Goal: Information Seeking & Learning: Check status

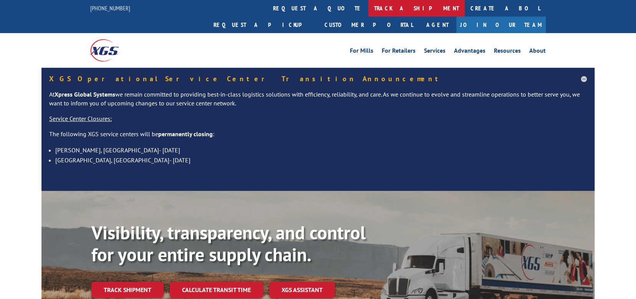
click at [368, 9] on link "track a shipment" at bounding box center [416, 8] width 96 height 17
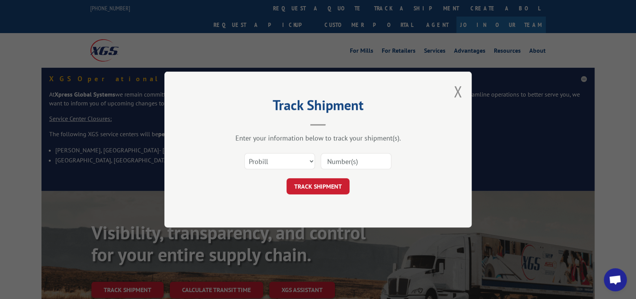
click at [340, 156] on input at bounding box center [356, 161] width 71 height 16
paste input "16900908"
type input "16900908"
click at [318, 185] on button "TRACK SHIPMENT" at bounding box center [318, 186] width 63 height 16
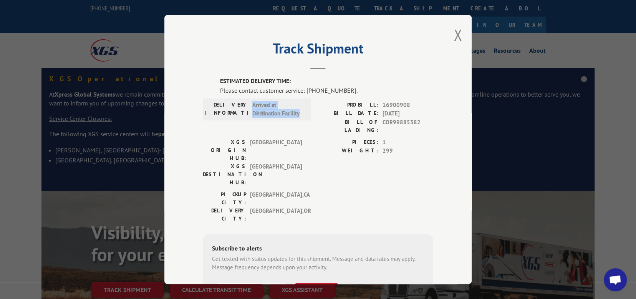
drag, startPoint x: 249, startPoint y: 103, endPoint x: 303, endPoint y: 109, distance: 54.1
click at [303, 109] on div "DELIVERY INFORMATION: Arrived at Destination Facility" at bounding box center [257, 108] width 104 height 17
copy span "Arrived at Destination Facility"
click at [455, 35] on button "Close modal" at bounding box center [458, 35] width 8 height 20
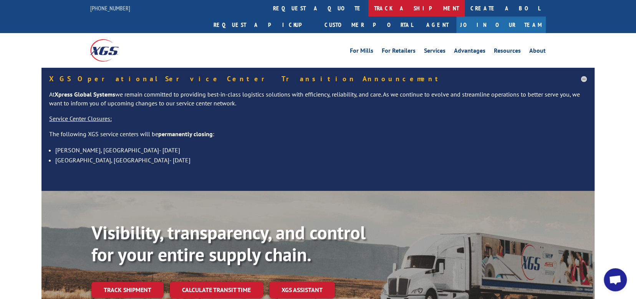
click at [368, 8] on link "track a shipment" at bounding box center [416, 8] width 96 height 17
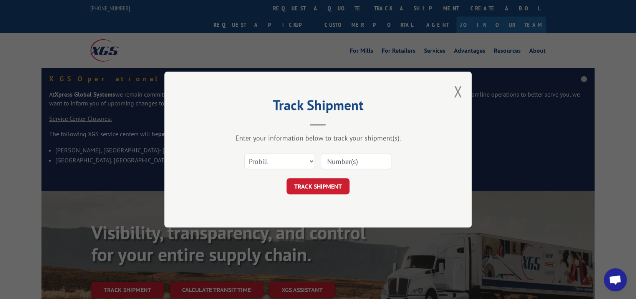
click at [345, 162] on input at bounding box center [356, 161] width 71 height 16
paste input "Arrived at Destination Facility"
type input "Arrived at Destination Facility"
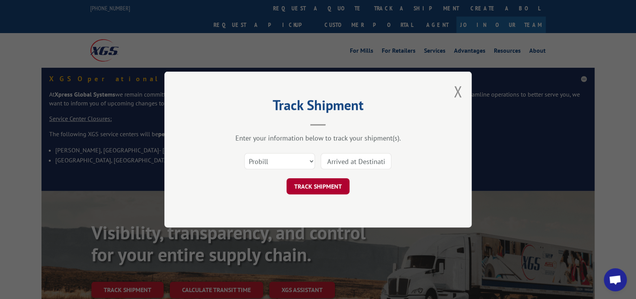
click at [307, 186] on button "TRACK SHIPMENT" at bounding box center [318, 186] width 63 height 16
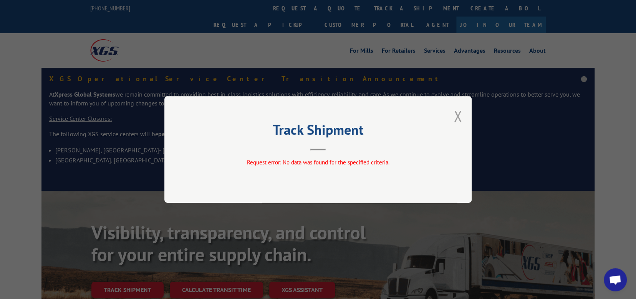
click at [458, 112] on button "Close modal" at bounding box center [458, 116] width 8 height 20
